Goal: Contribute content: Add original content to the website for others to see

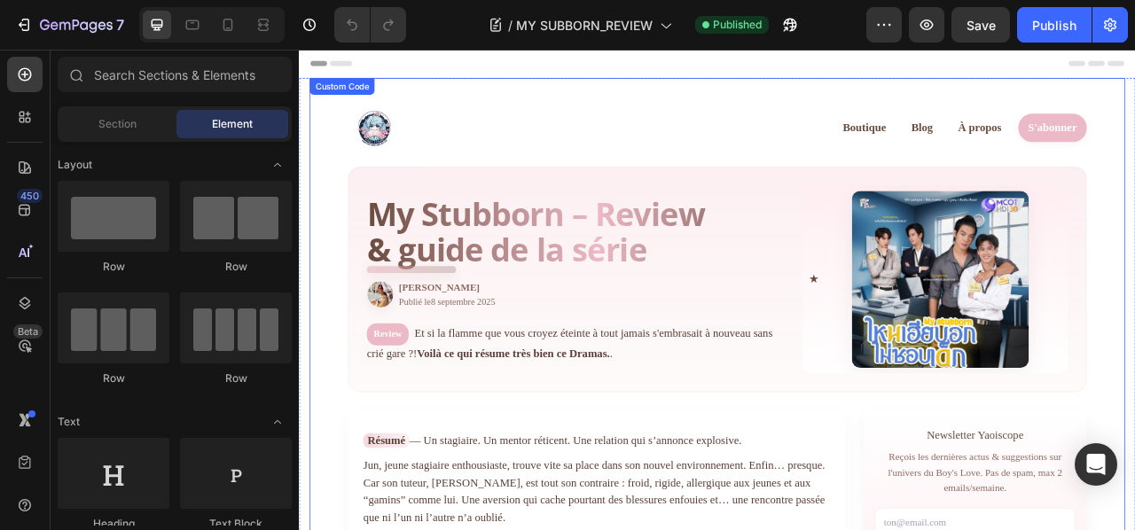
click at [519, 389] on div "My Stubborn – Review & guide de la série Par Yuki Publié le 8 septembre 2025 Re…" at bounding box center [652, 342] width 535 height 213
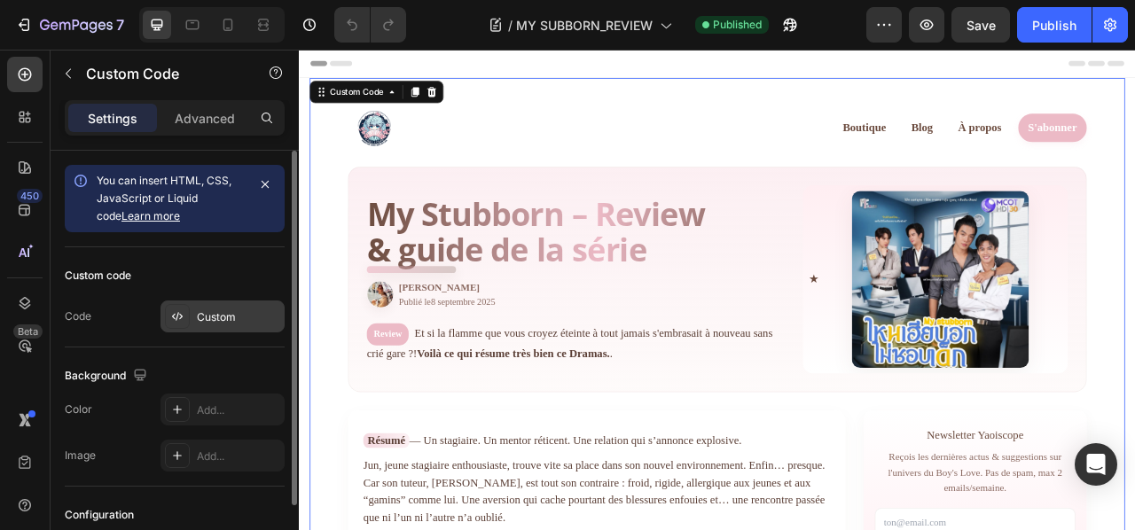
click at [212, 320] on div "Custom" at bounding box center [238, 317] width 83 height 16
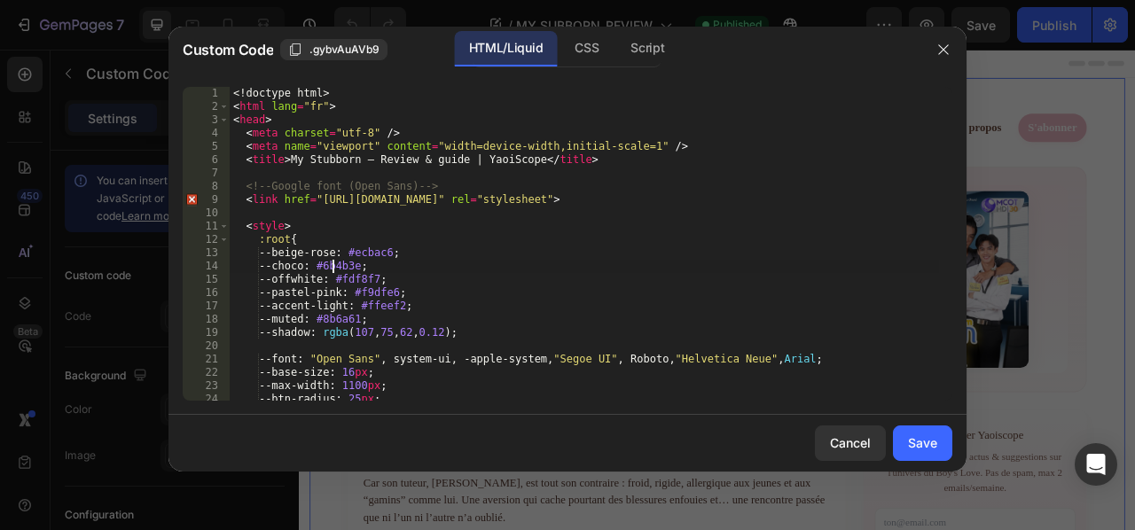
type textarea "</body> </html>"
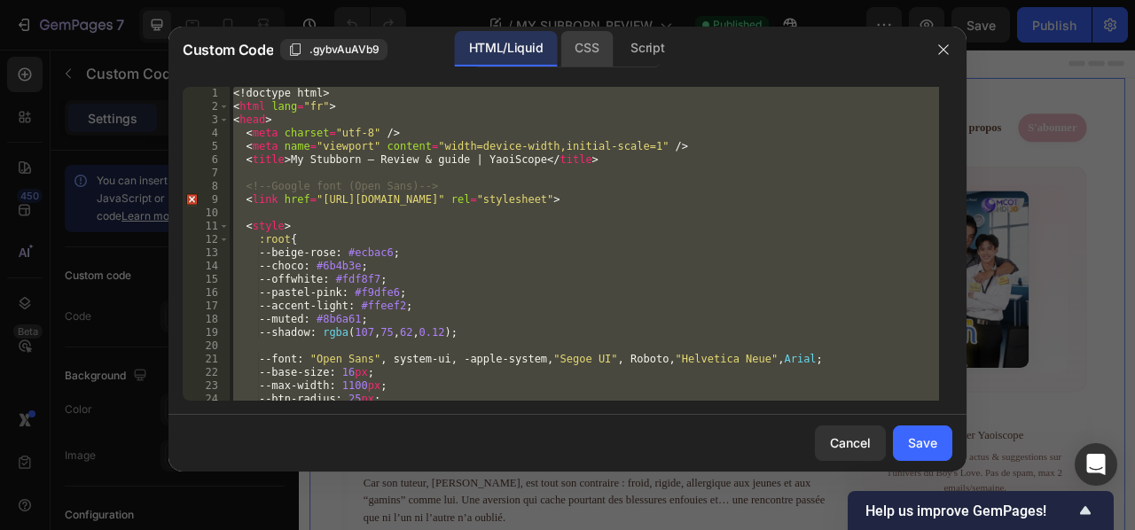
click at [595, 47] on div "CSS" at bounding box center [586, 48] width 52 height 35
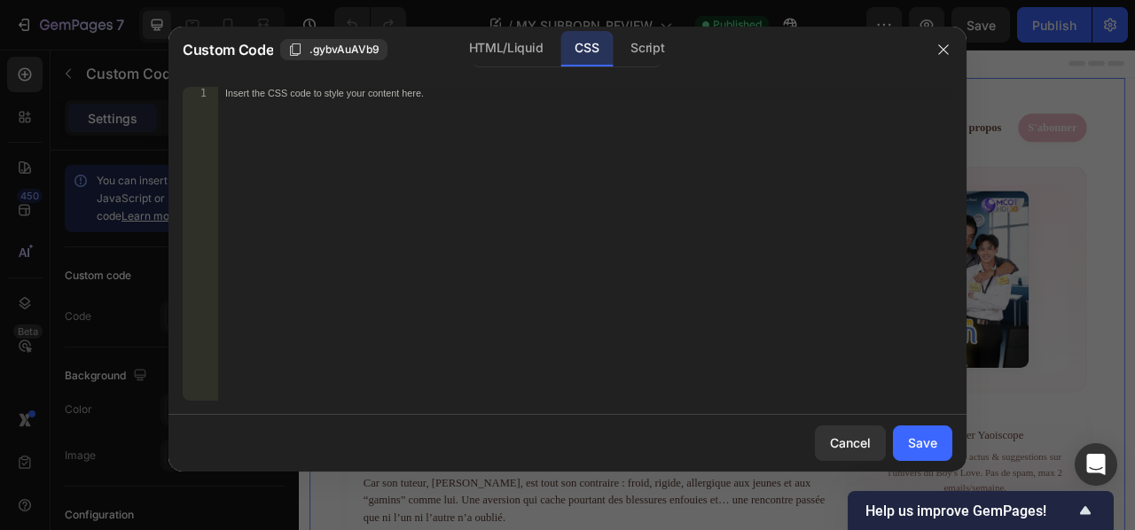
click at [418, 96] on div "Insert the CSS code to style your content here." at bounding box center [548, 94] width 646 height 12
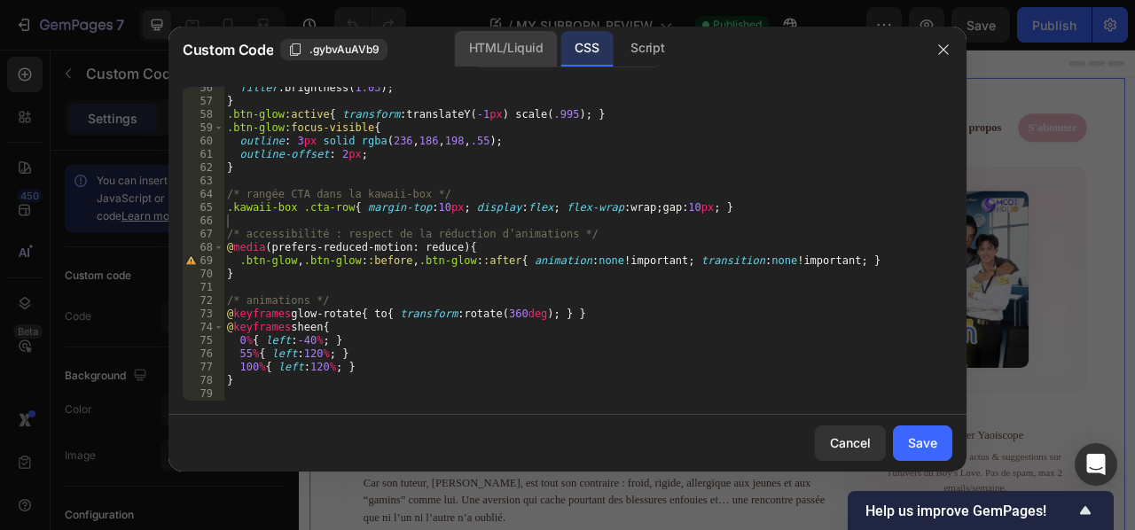
drag, startPoint x: 400, startPoint y: 215, endPoint x: 480, endPoint y: 51, distance: 183.5
click at [480, 51] on div "HTML/Liquid" at bounding box center [506, 48] width 102 height 35
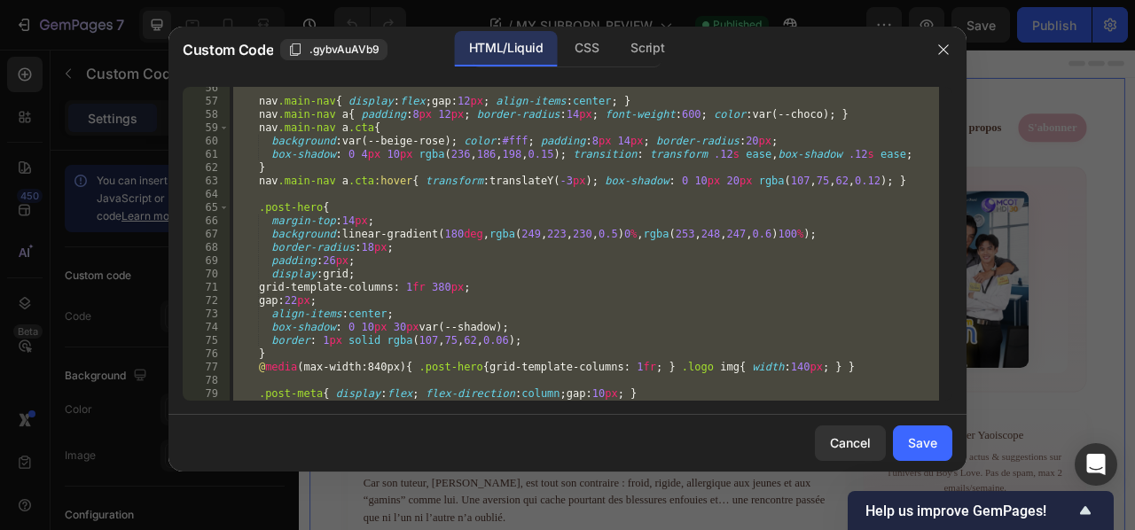
paste textarea
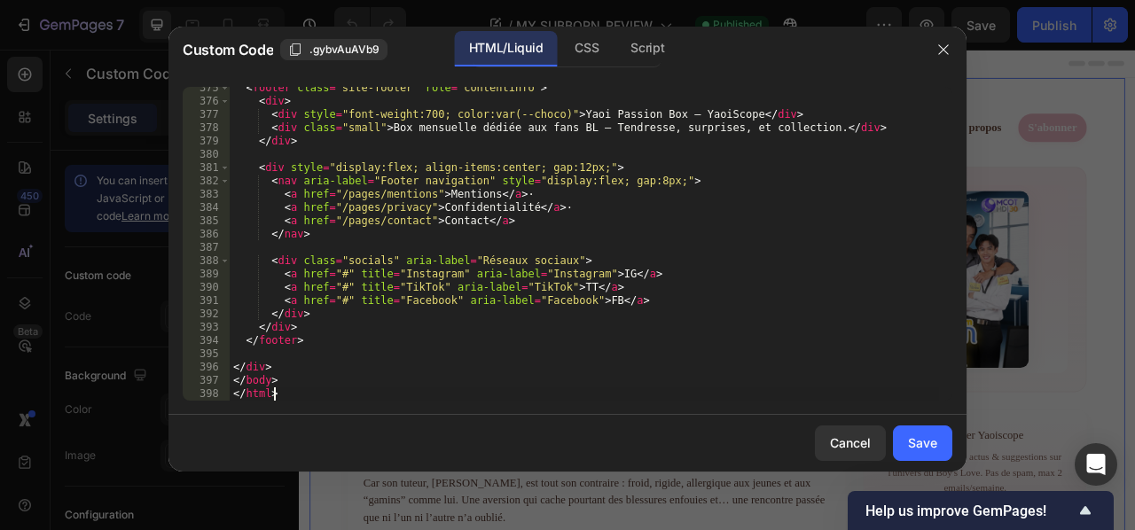
scroll to position [5642, 0]
click at [920, 448] on div "Save" at bounding box center [922, 442] width 29 height 19
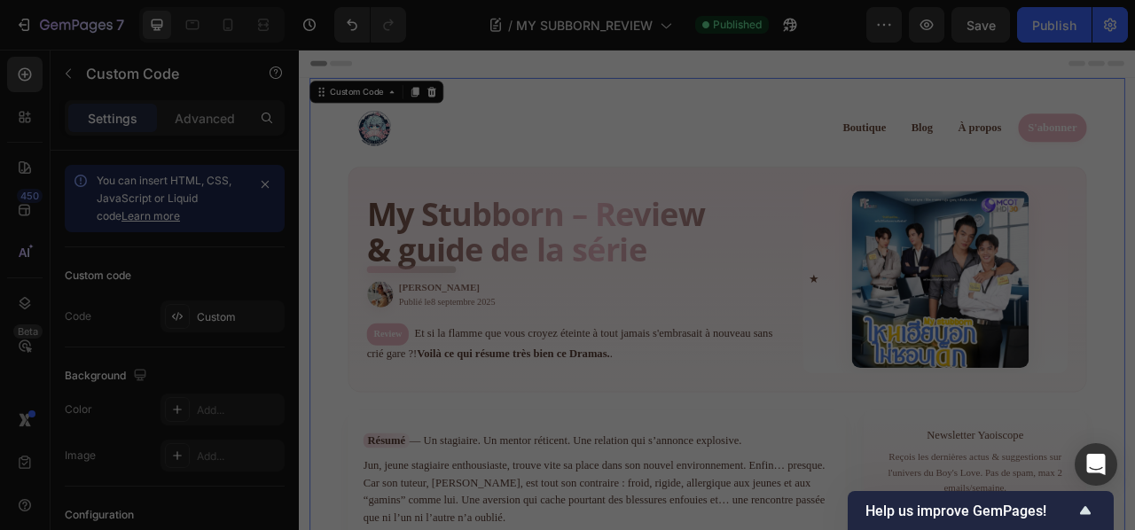
type textarea "</body> </html>"
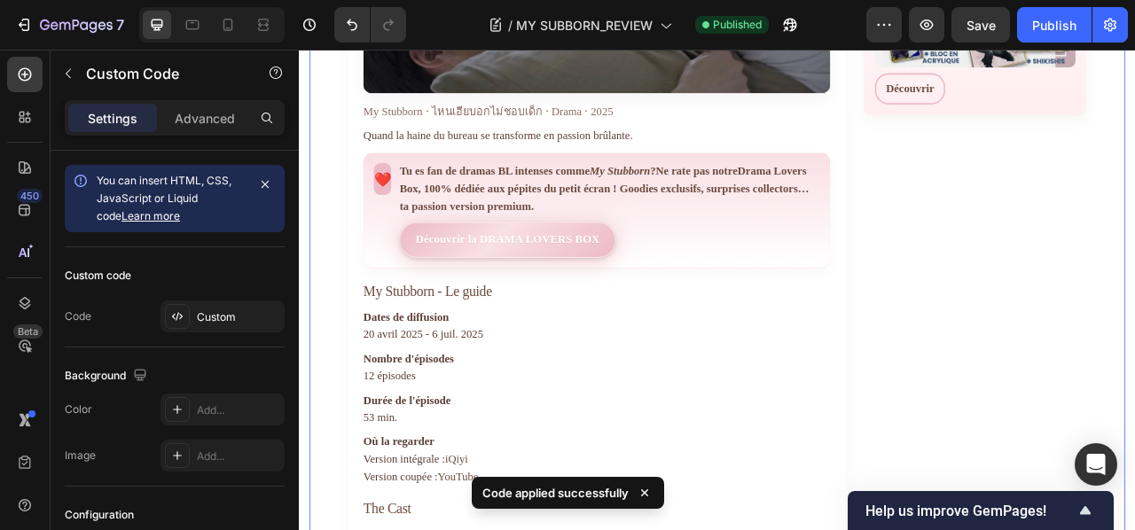
scroll to position [1016, 0]
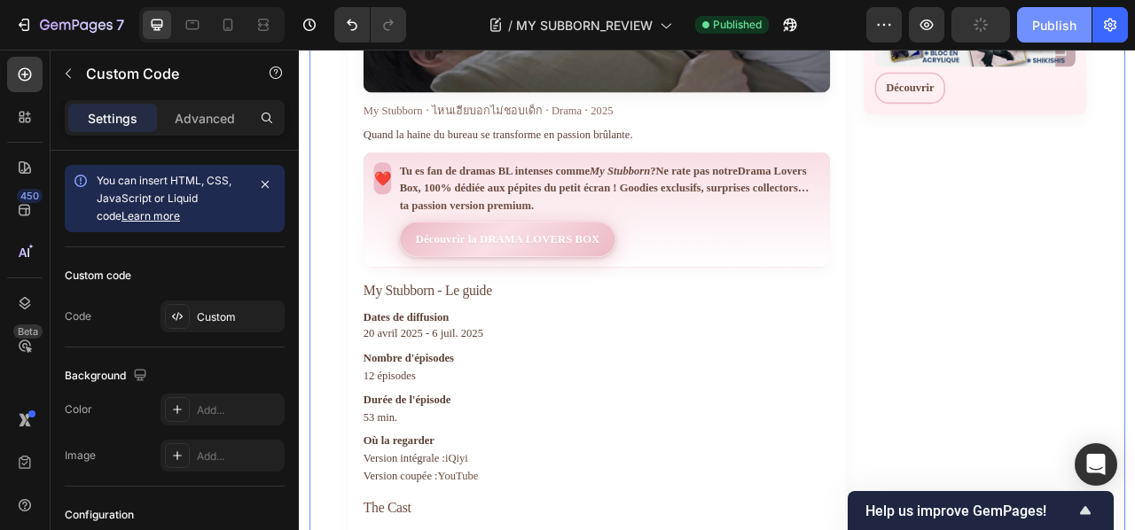
click at [1046, 27] on div "Publish" at bounding box center [1054, 25] width 44 height 19
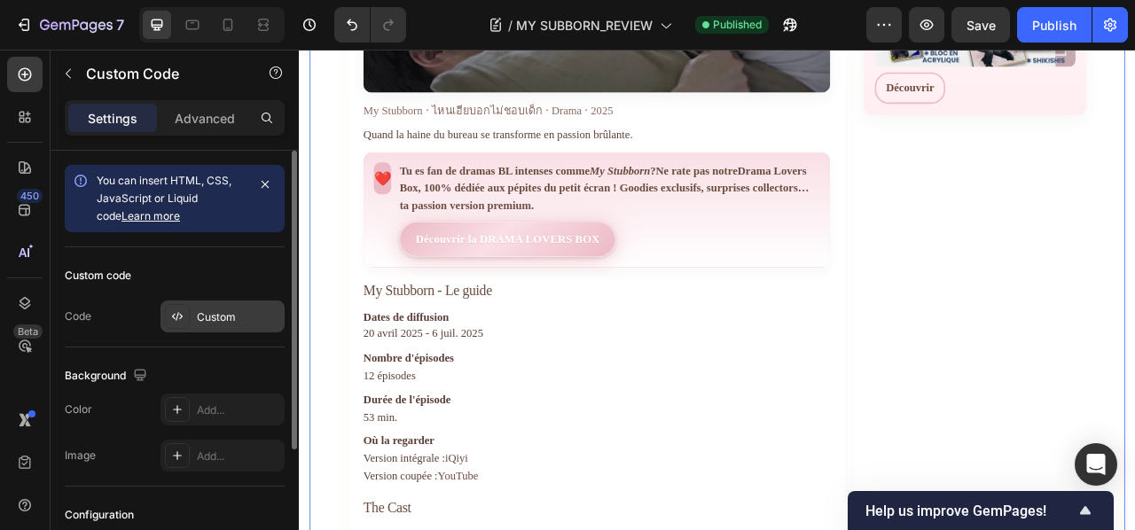
click at [204, 316] on div "Custom" at bounding box center [238, 317] width 83 height 16
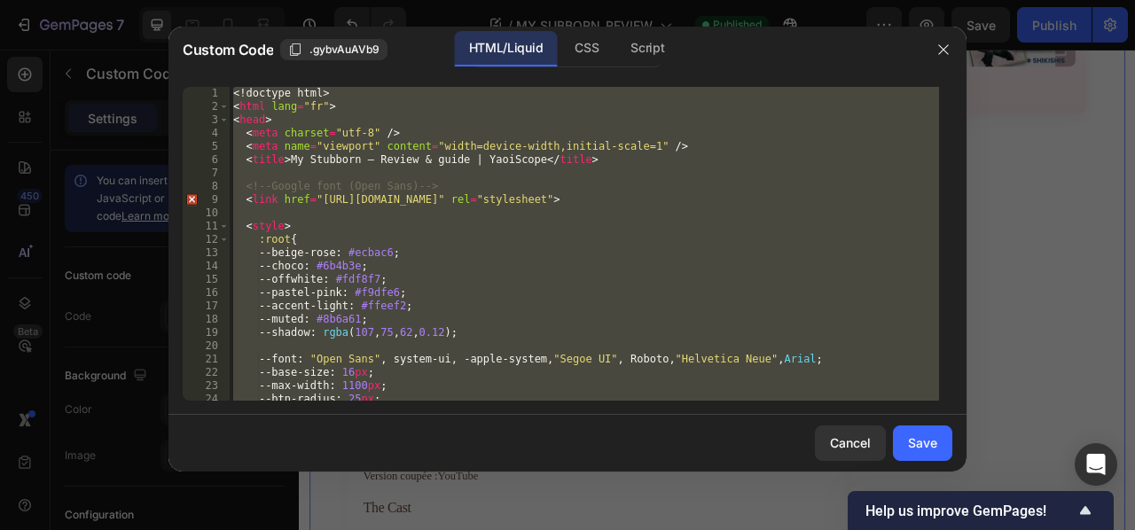
paste textarea
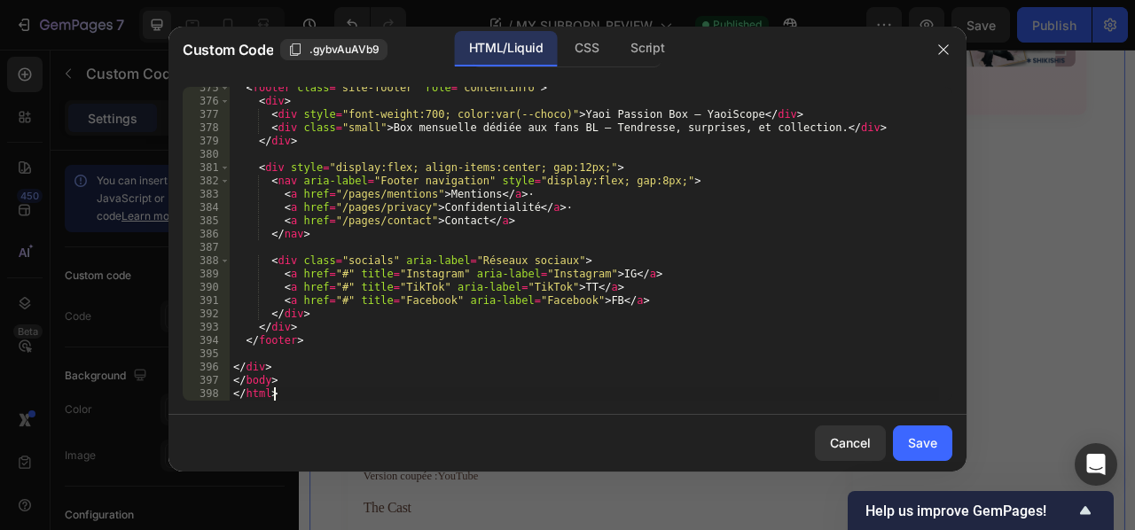
scroll to position [5642, 0]
click at [927, 448] on div "Save" at bounding box center [922, 442] width 29 height 19
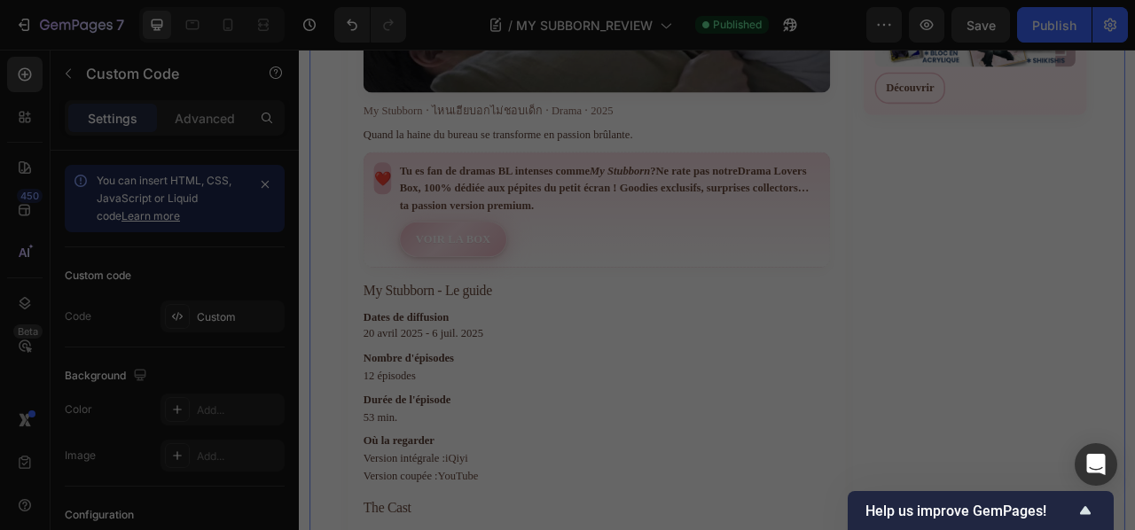
type textarea "</body> </html>"
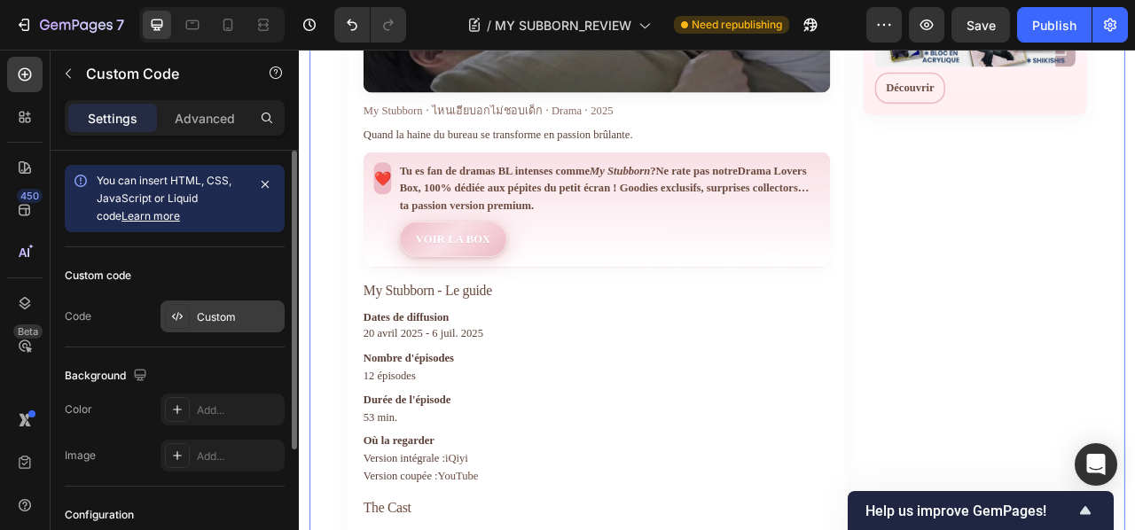
click at [222, 316] on div "Custom" at bounding box center [238, 317] width 83 height 16
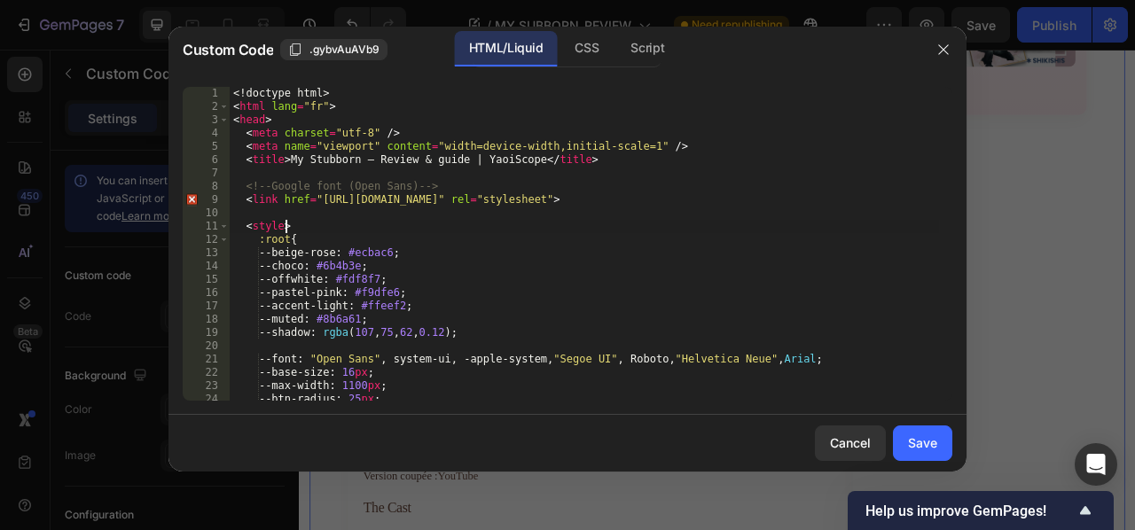
type textarea "</body> </html>"
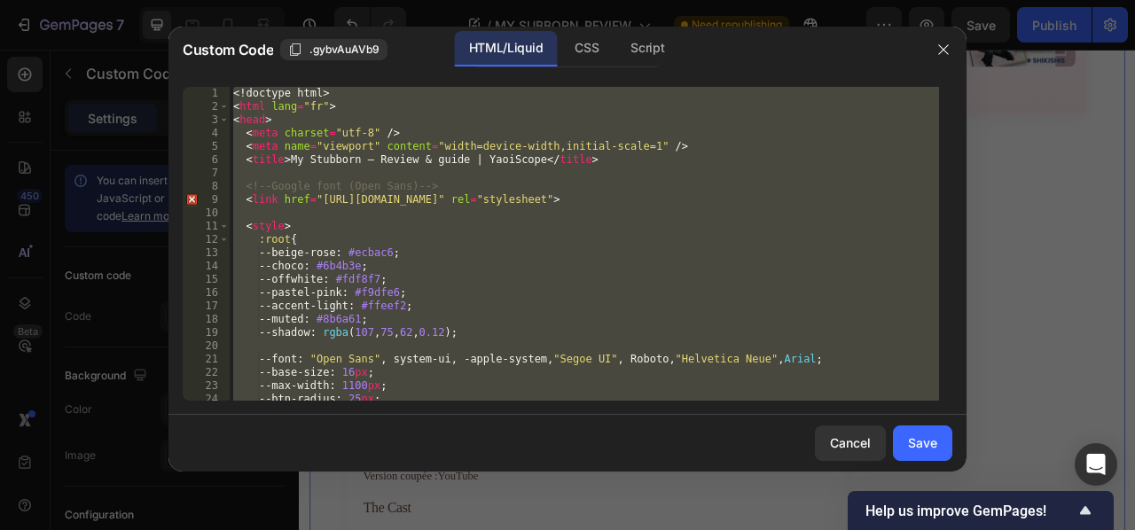
paste textarea
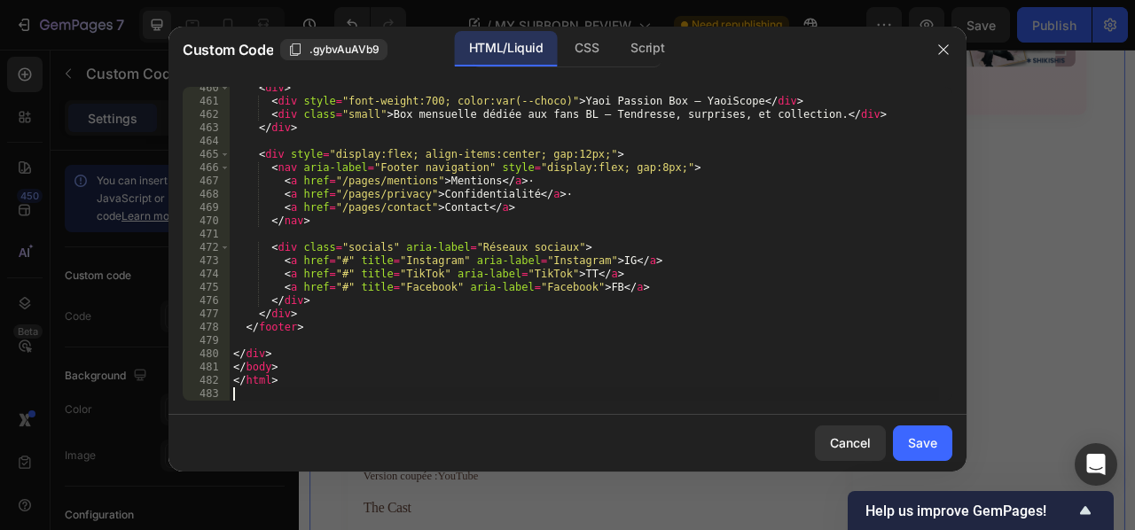
scroll to position [6786, 0]
click at [921, 441] on div "Save" at bounding box center [922, 442] width 29 height 19
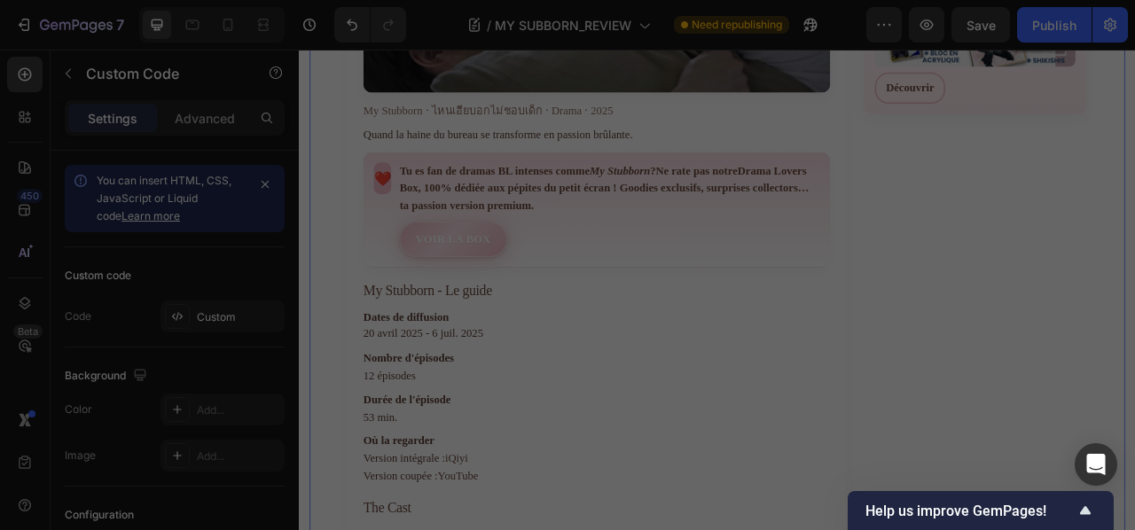
type textarea "</html>"
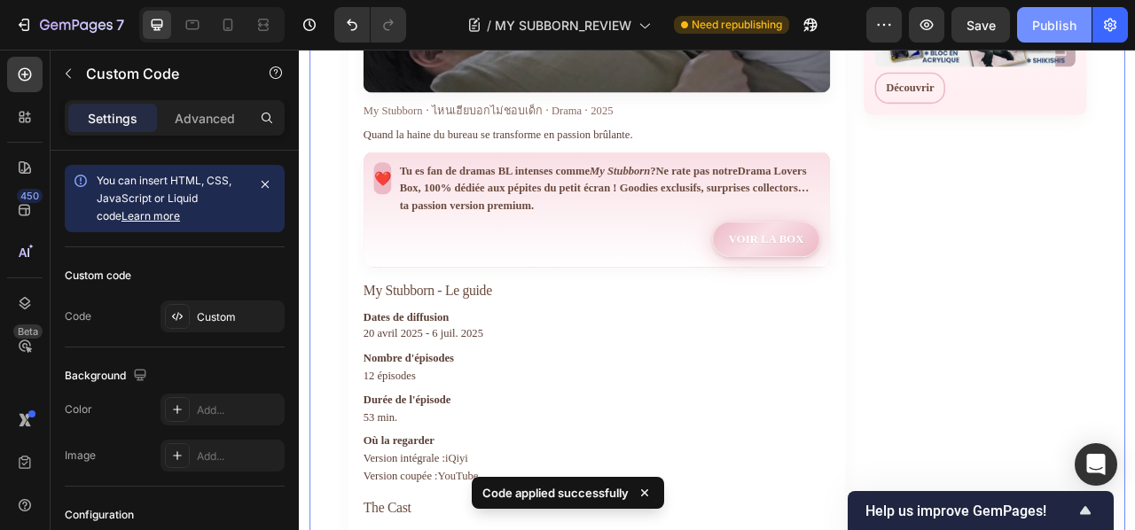
click at [1037, 26] on div "Publish" at bounding box center [1054, 25] width 44 height 19
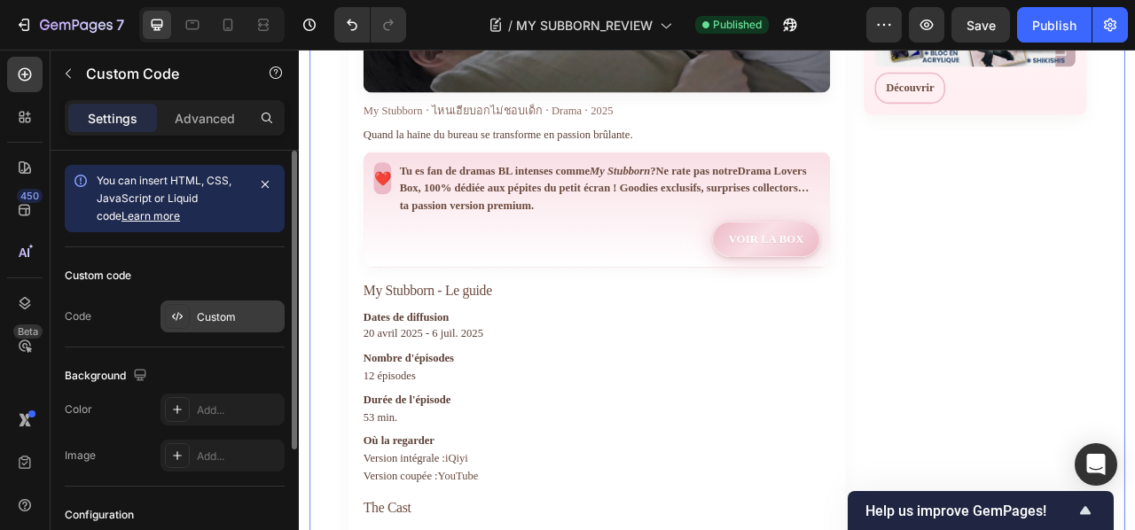
click at [204, 318] on div "Custom" at bounding box center [238, 317] width 83 height 16
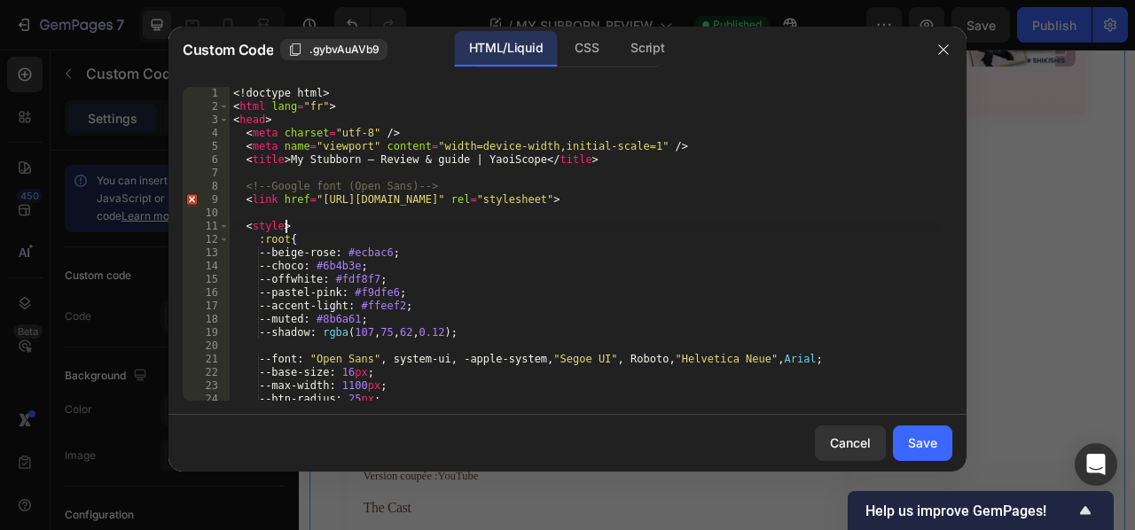
type textarea "</html>"
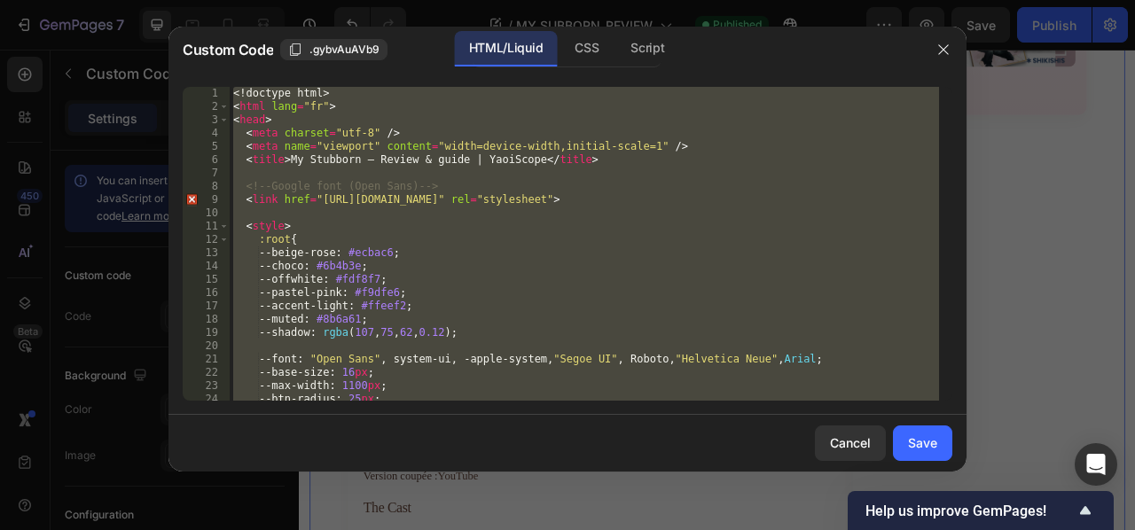
paste textarea
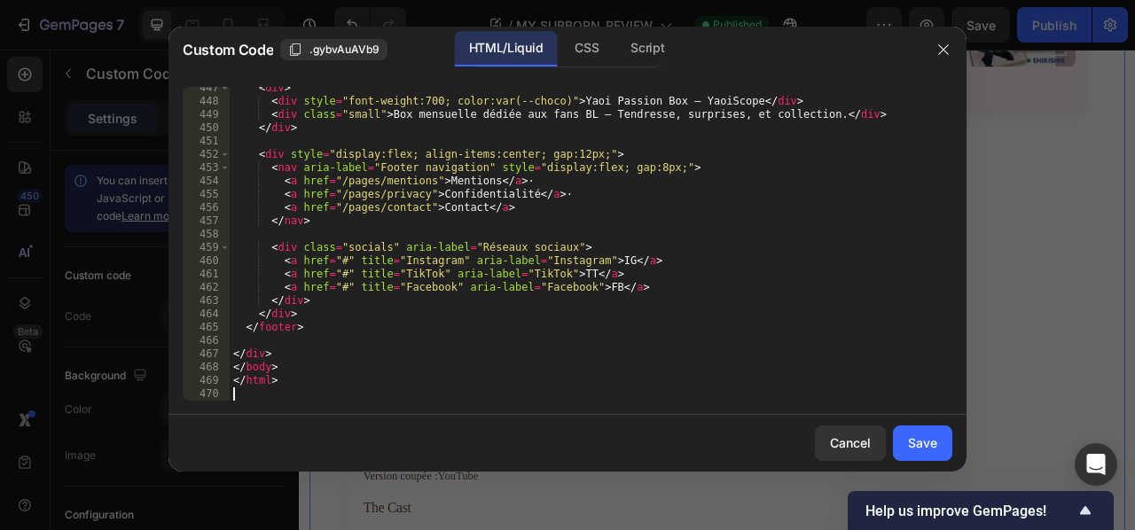
scroll to position [6600, 0]
click at [918, 448] on div "Save" at bounding box center [922, 442] width 29 height 19
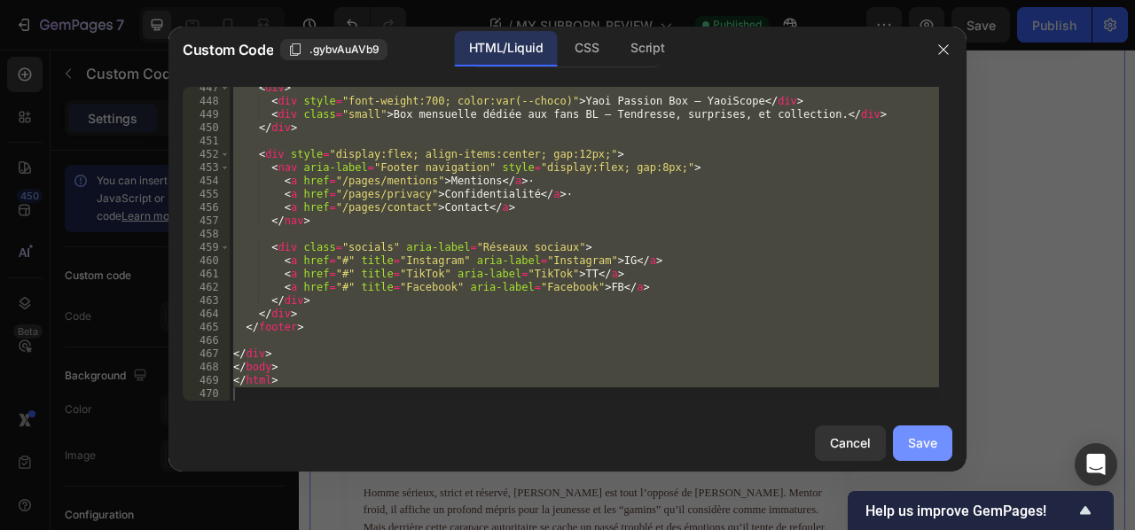
type textarea "</html>"
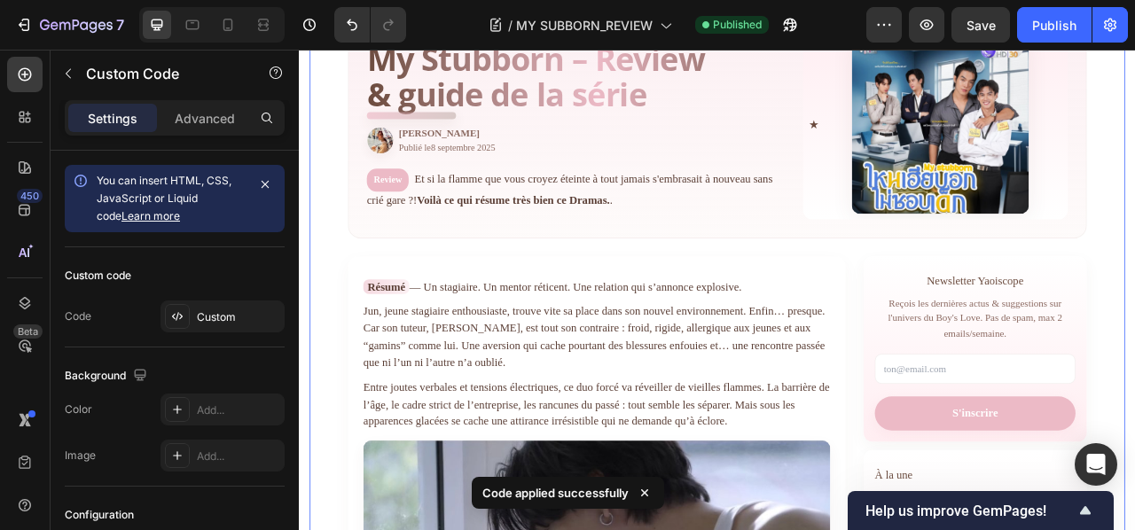
scroll to position [0, 0]
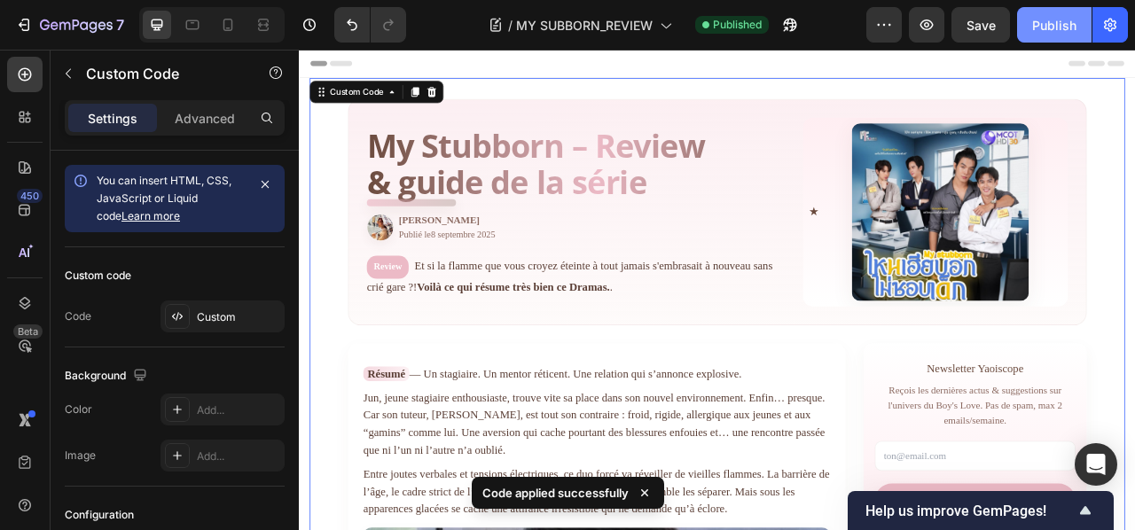
click at [1054, 21] on div "Publish" at bounding box center [1054, 25] width 44 height 19
